Goal: Task Accomplishment & Management: Manage account settings

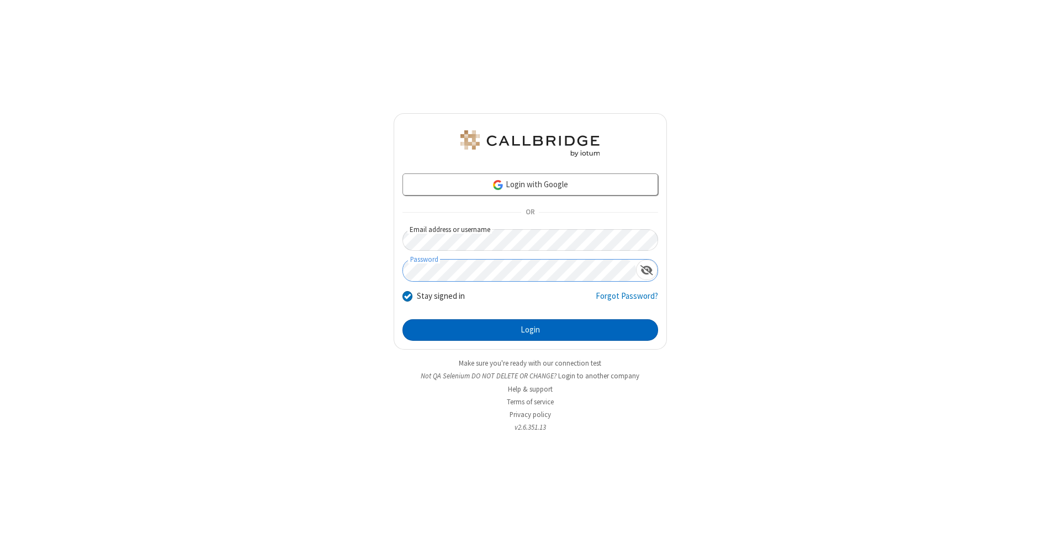
click at [530, 330] on button "Login" at bounding box center [530, 330] width 256 height 22
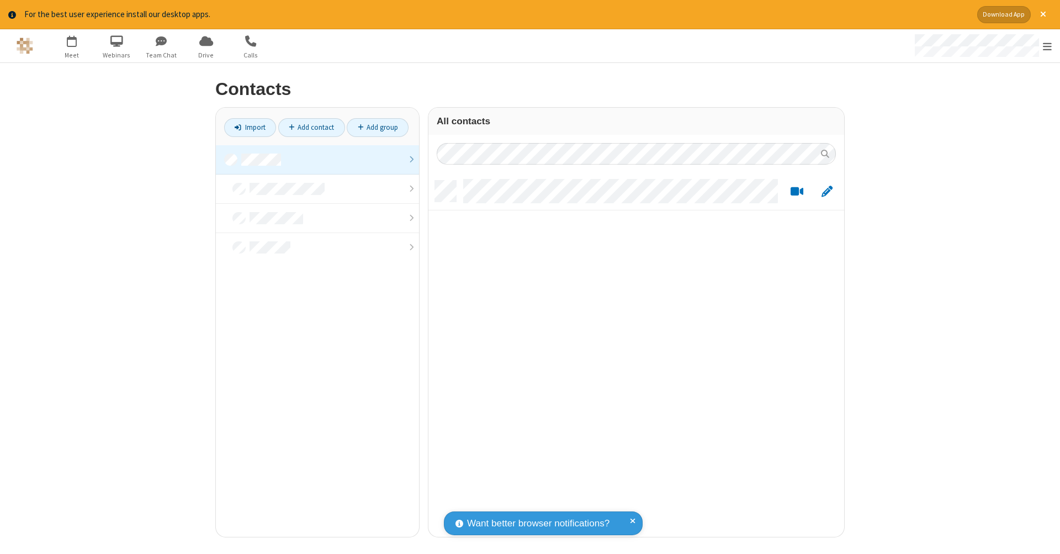
click at [317, 159] on link at bounding box center [317, 159] width 203 height 29
click at [311, 127] on link "Add contact" at bounding box center [311, 127] width 67 height 19
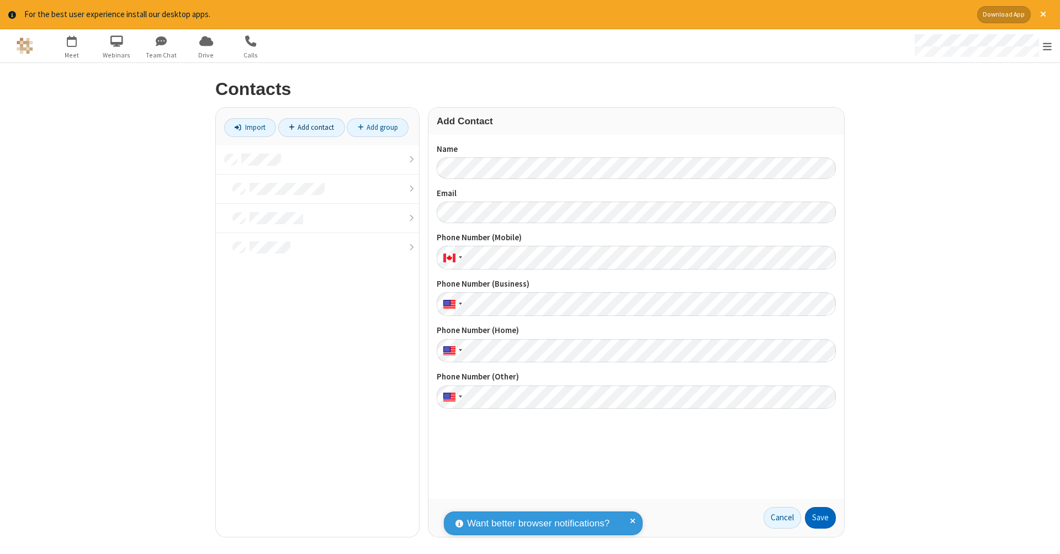
click at [820, 517] on button "Save" at bounding box center [820, 518] width 31 height 22
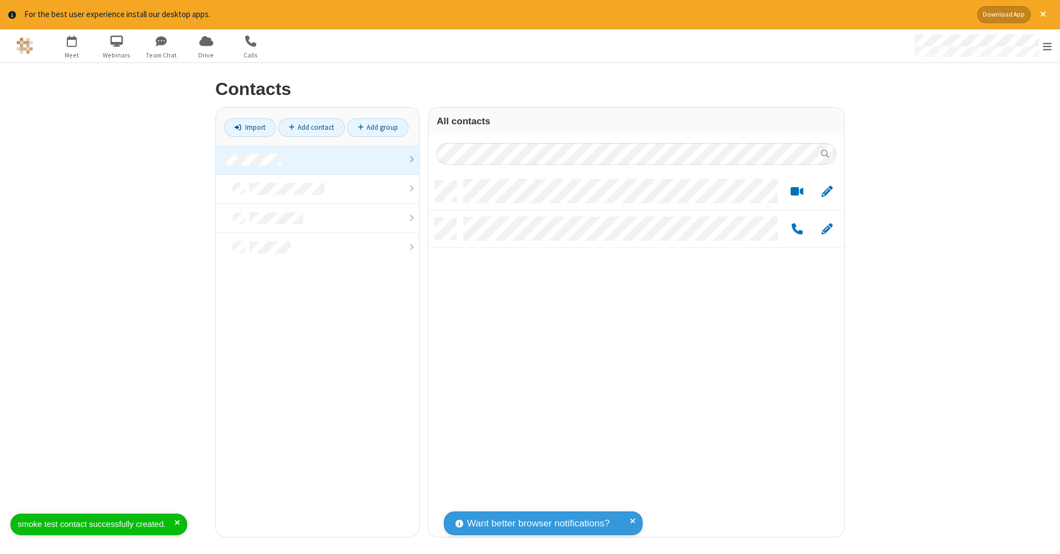
scroll to position [356, 407]
click at [311, 127] on link "Add contact" at bounding box center [311, 127] width 67 height 19
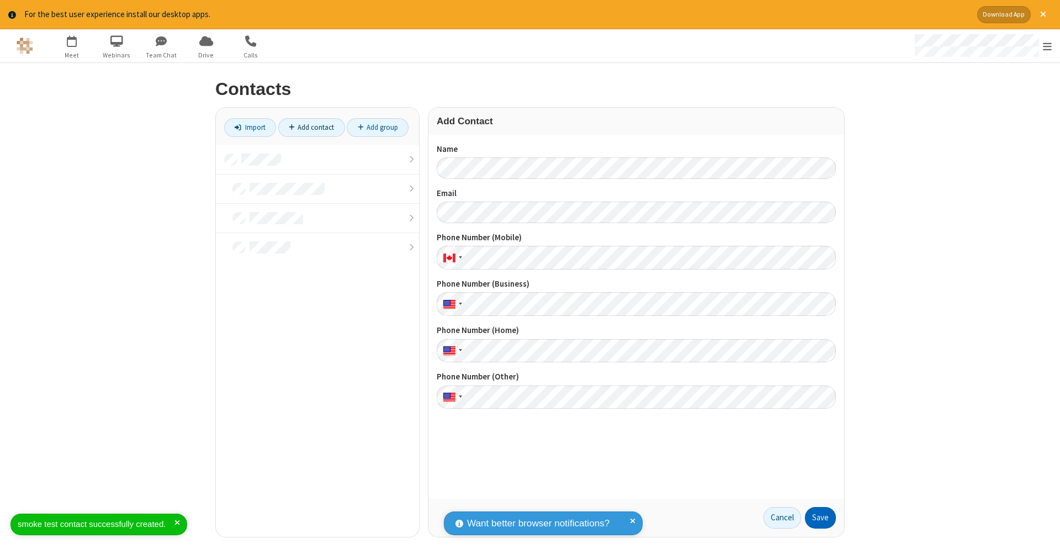
click at [820, 517] on button "Save" at bounding box center [820, 518] width 31 height 22
